Goal: Navigation & Orientation: Go to known website

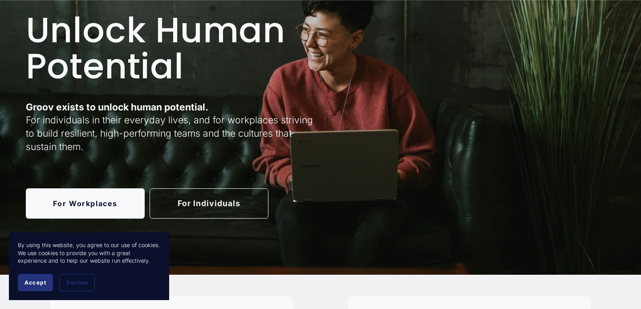
scroll to position [165, 0]
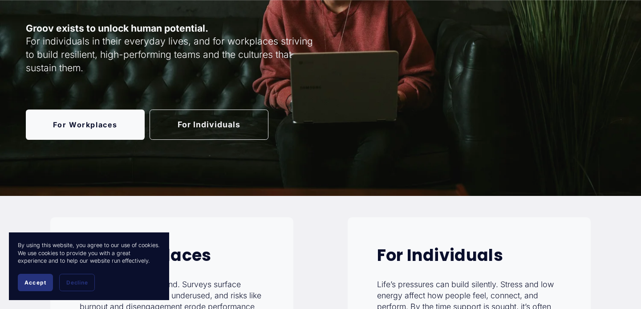
click at [30, 288] on button "Accept" at bounding box center [35, 282] width 35 height 17
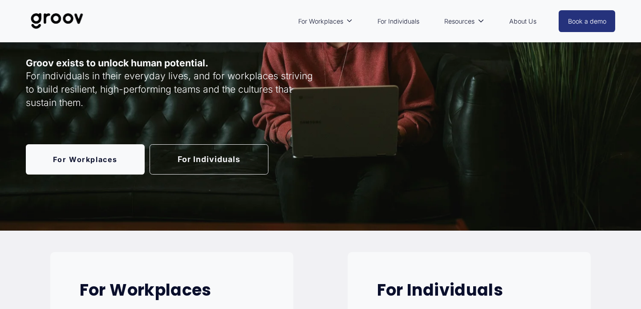
scroll to position [0, 0]
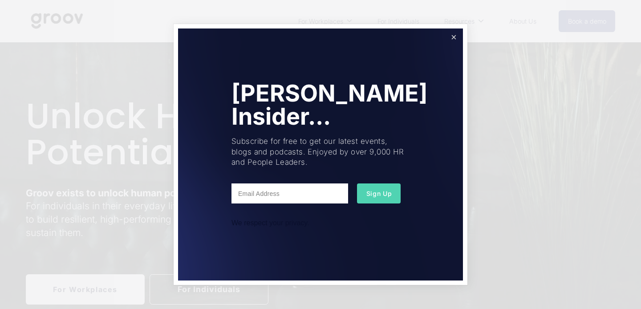
click at [454, 38] on link "Close" at bounding box center [454, 38] width 16 height 16
